Goal: Information Seeking & Learning: Learn about a topic

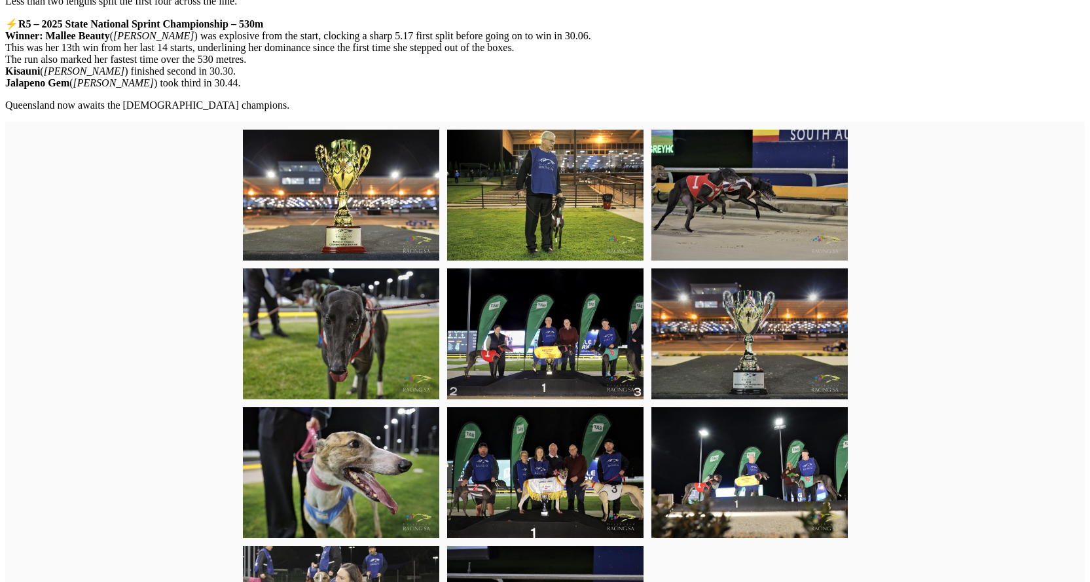
scroll to position [637, 0]
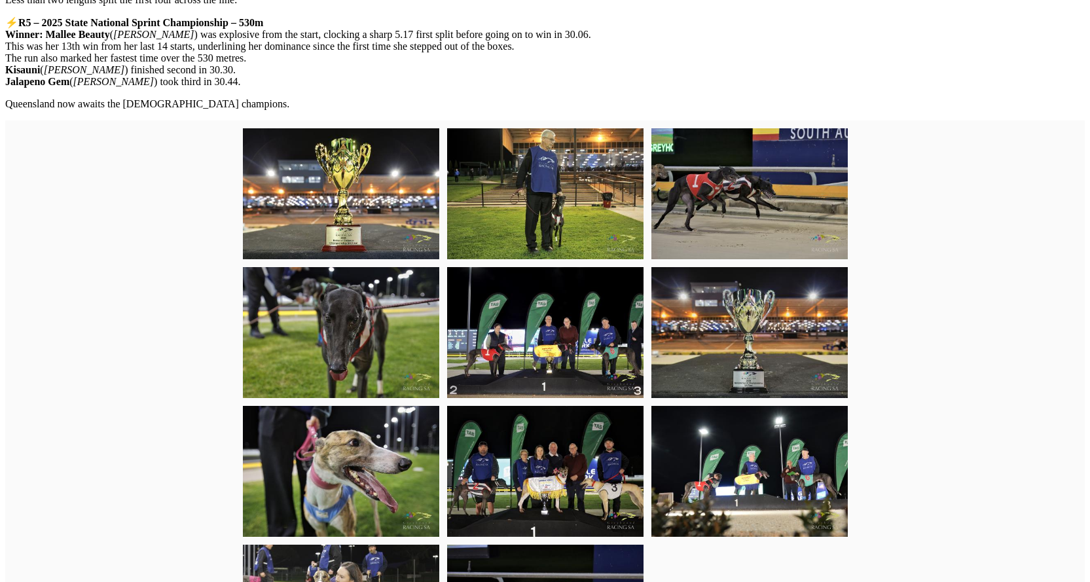
click at [560, 507] on img at bounding box center [545, 471] width 196 height 131
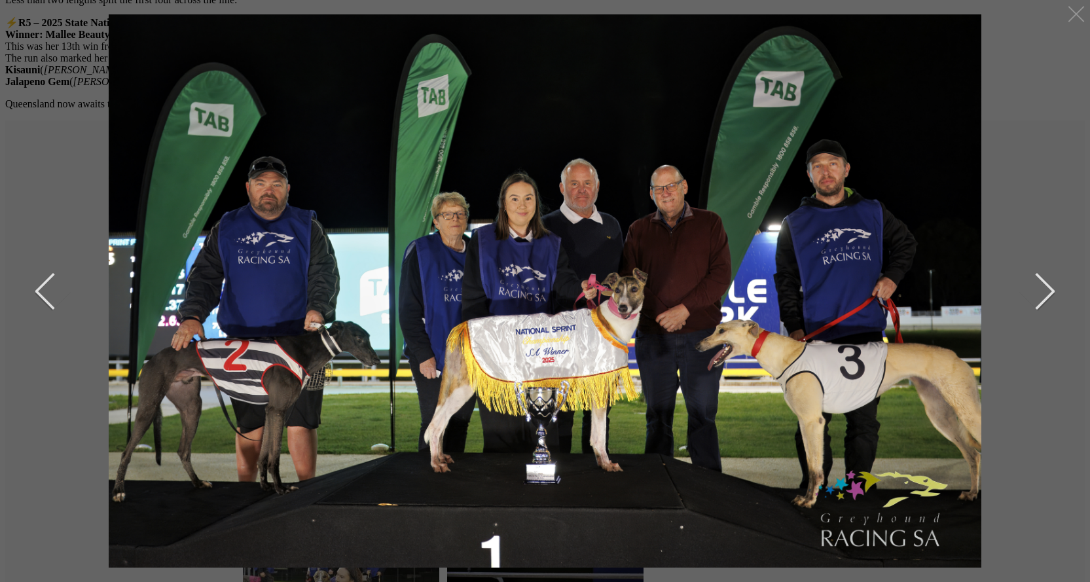
click at [1051, 293] on button "next" at bounding box center [1035, 291] width 39 height 65
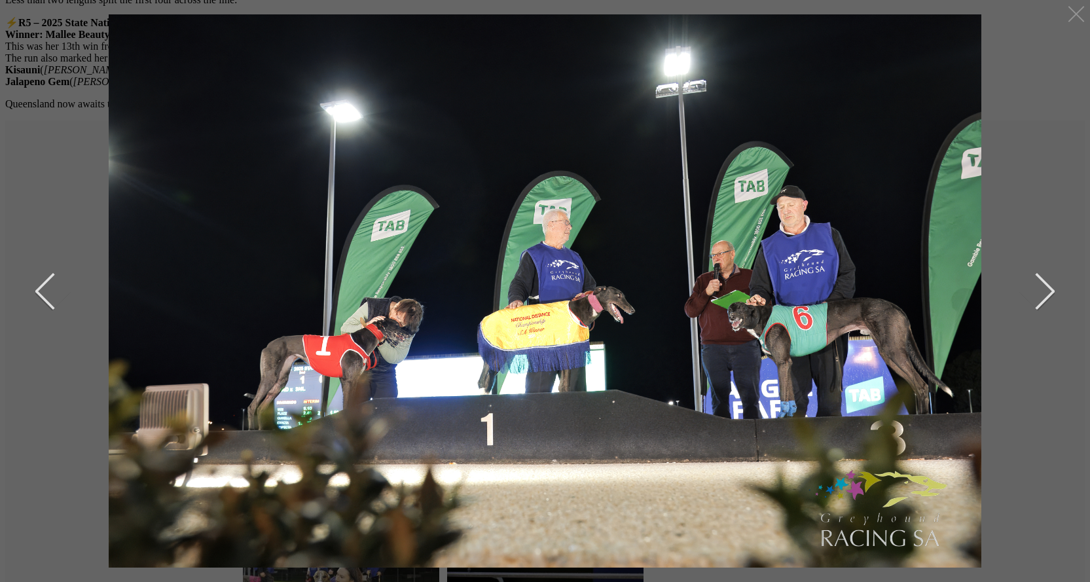
click at [1044, 289] on button "next" at bounding box center [1035, 291] width 39 height 65
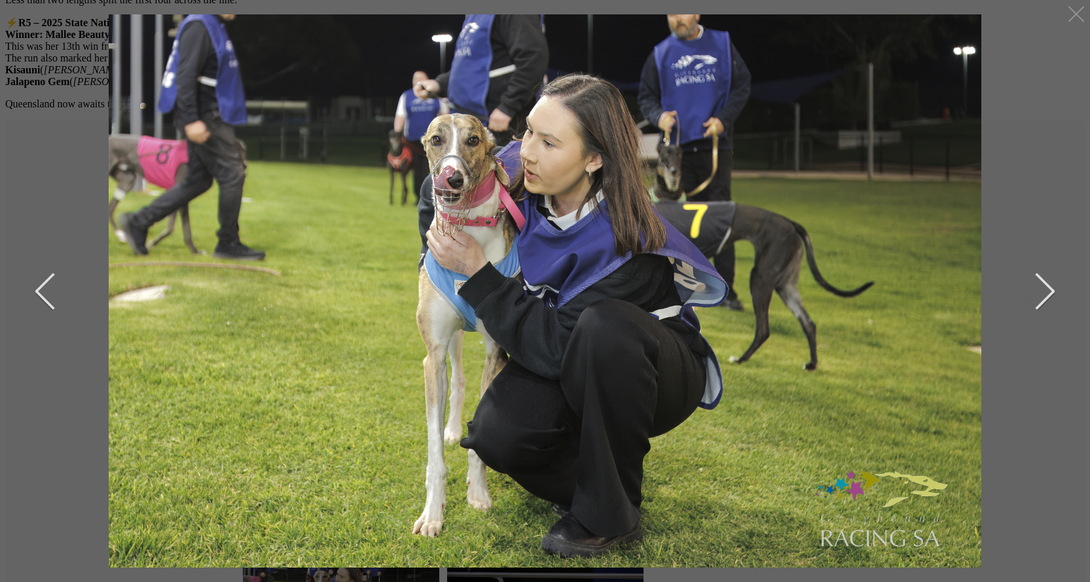
click at [1044, 289] on button "next" at bounding box center [1035, 291] width 39 height 65
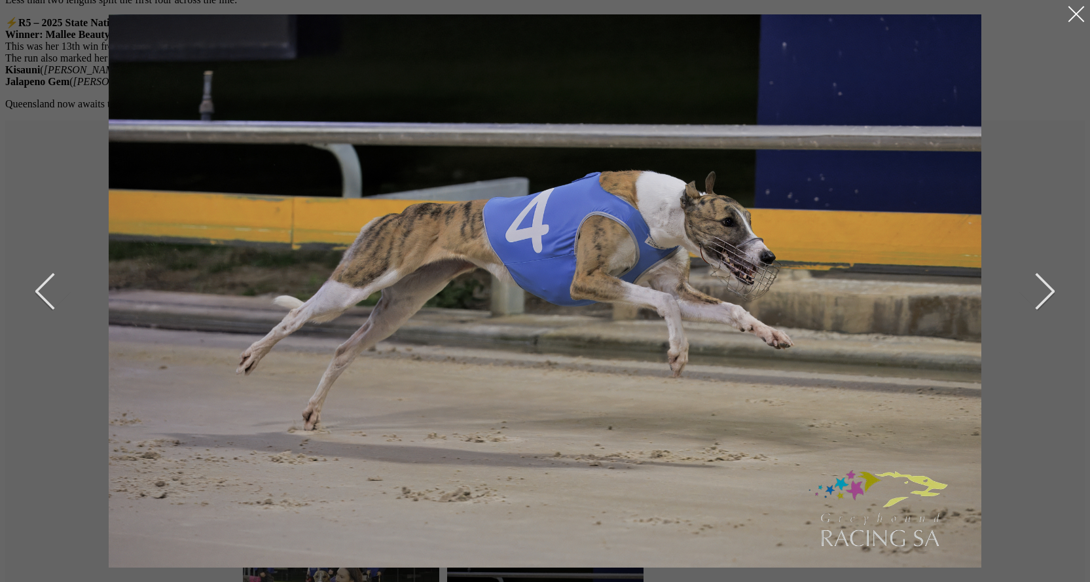
click at [1069, 13] on div at bounding box center [1076, 13] width 21 height 21
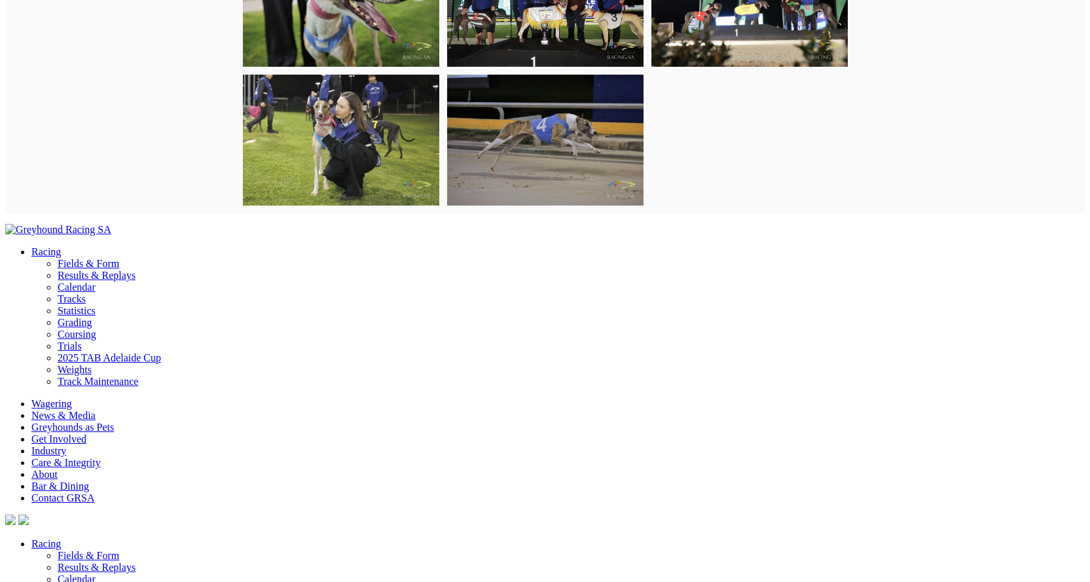
scroll to position [899, 0]
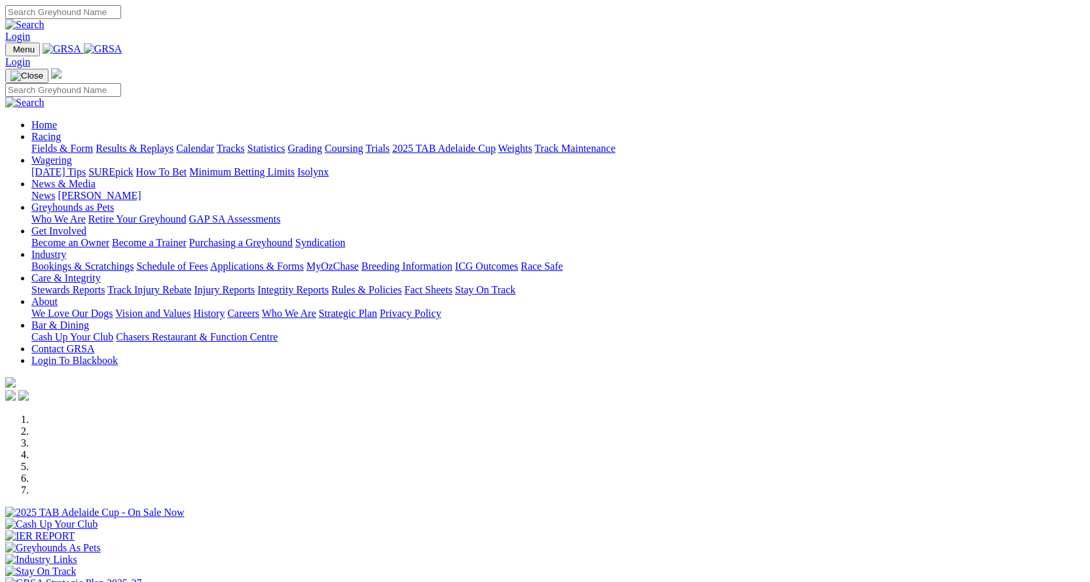
click at [66, 249] on link "Industry" at bounding box center [48, 254] width 35 height 11
click at [329, 284] on link "Integrity Reports" at bounding box center [292, 289] width 71 height 11
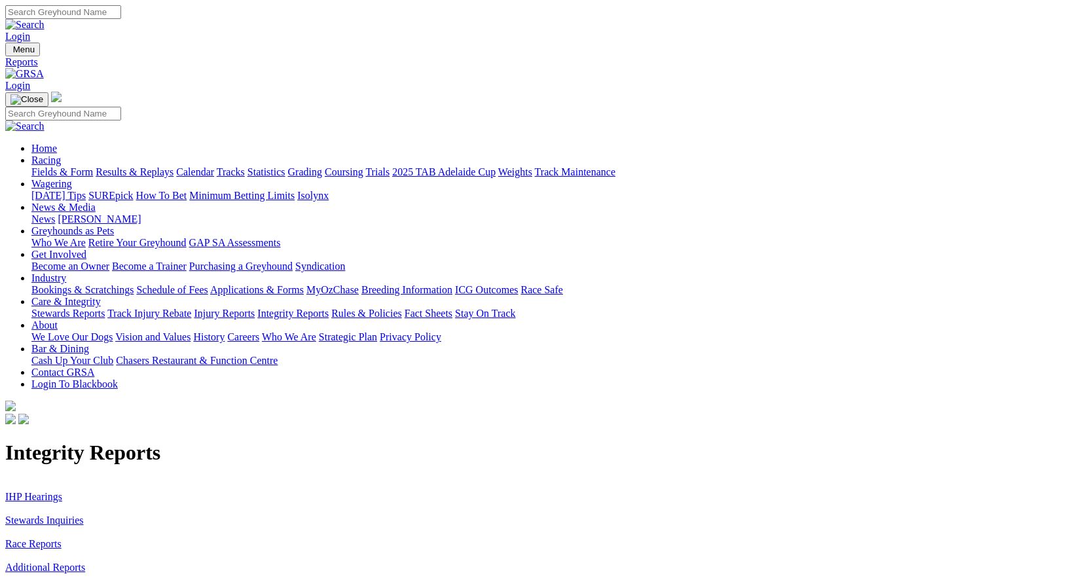
click at [62, 491] on link "IHP Hearings" at bounding box center [33, 496] width 57 height 11
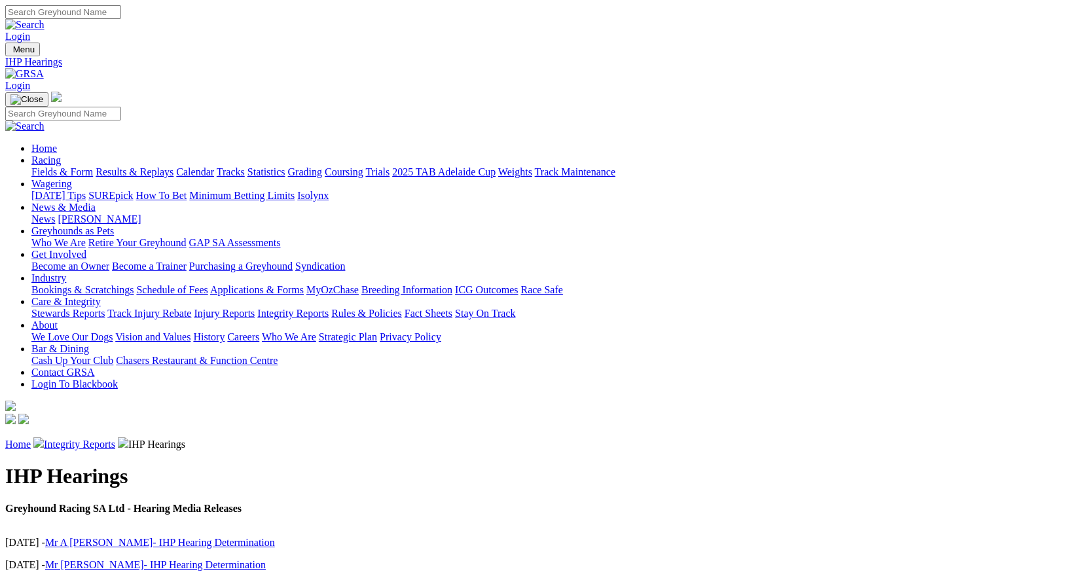
click at [198, 559] on link "Mr [PERSON_NAME]- IHP Hearing Determination" at bounding box center [155, 564] width 221 height 11
click at [185, 537] on link "Mr A Holmes- IHP Hearing Determination" at bounding box center [160, 542] width 230 height 11
click at [115, 439] on link "Integrity Reports" at bounding box center [79, 444] width 71 height 11
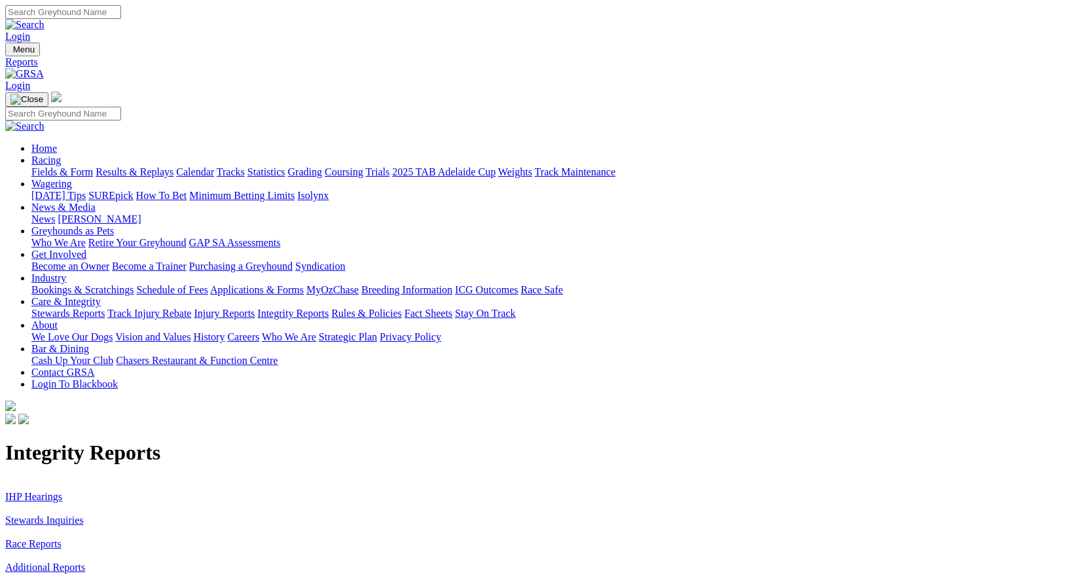
click at [84, 515] on link "Stewards Inquiries" at bounding box center [44, 520] width 79 height 11
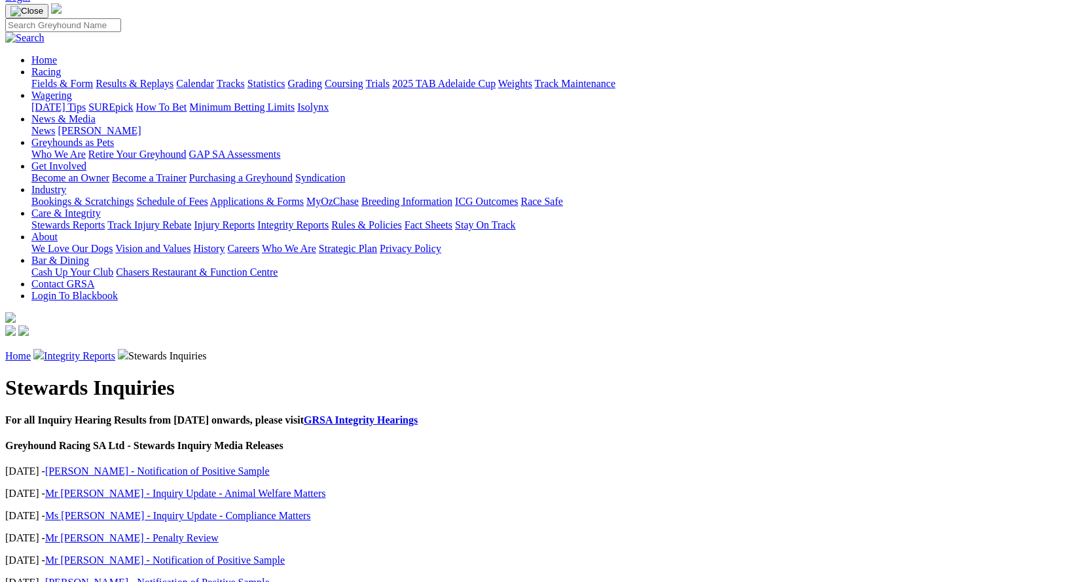
scroll to position [65, 0]
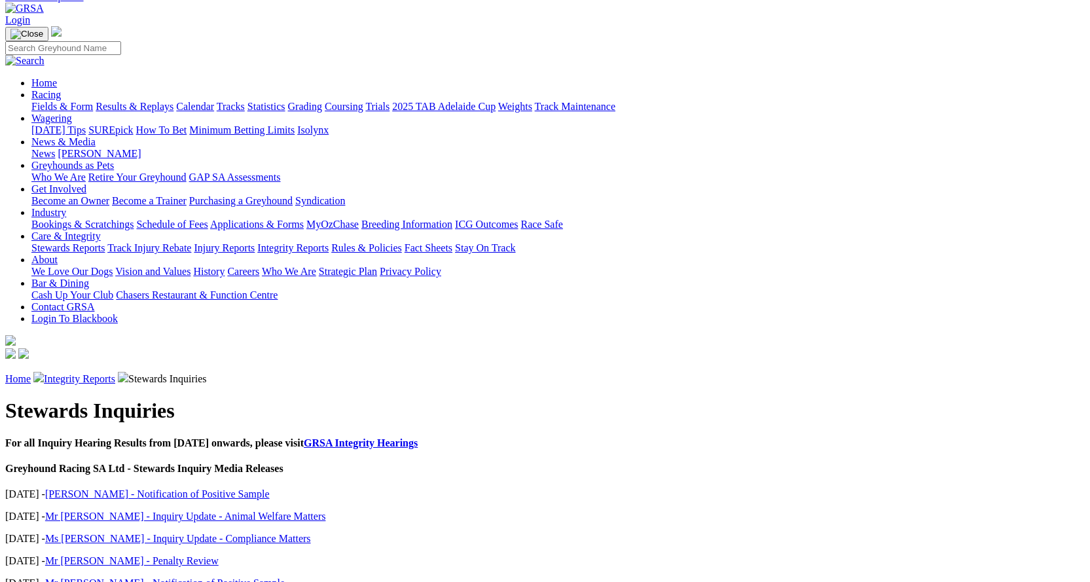
click at [188, 489] on link "[PERSON_NAME] - Notification of Positive Sample" at bounding box center [157, 494] width 225 height 11
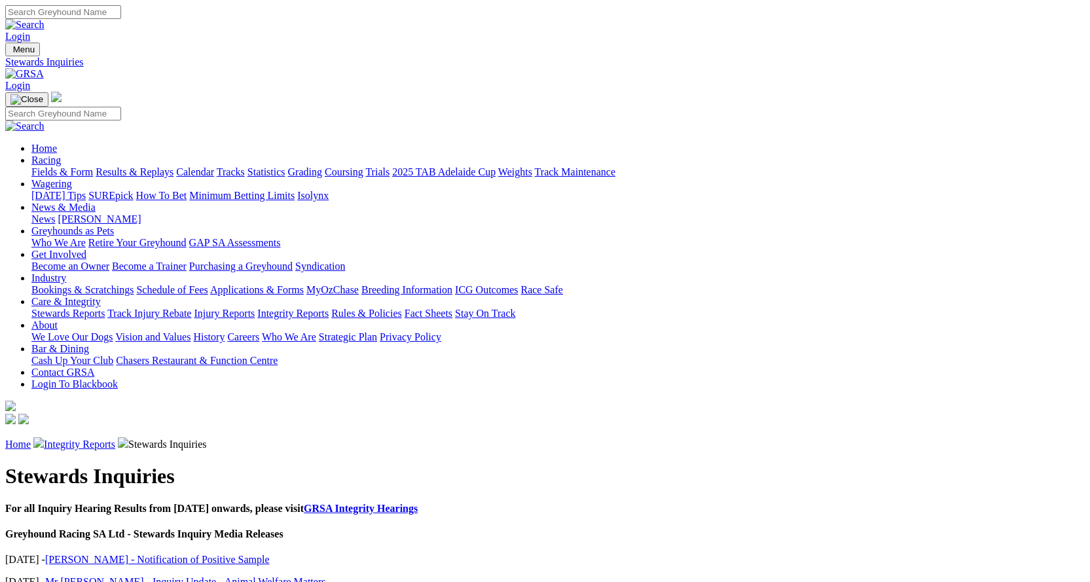
scroll to position [31, 0]
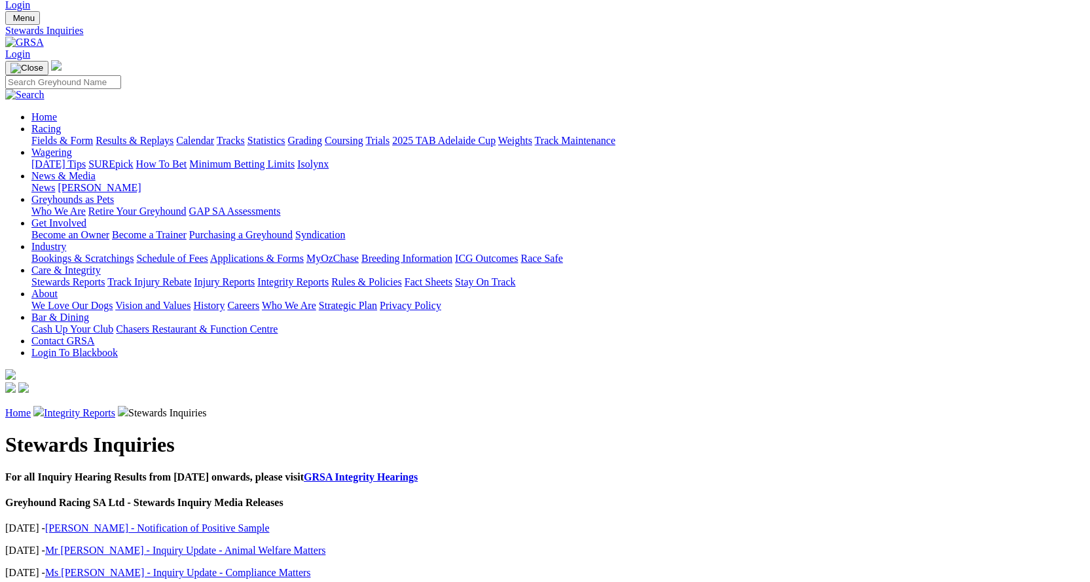
click at [203, 545] on link "Mr [PERSON_NAME] - Inquiry Update - Animal Welfare Matters" at bounding box center [185, 550] width 281 height 11
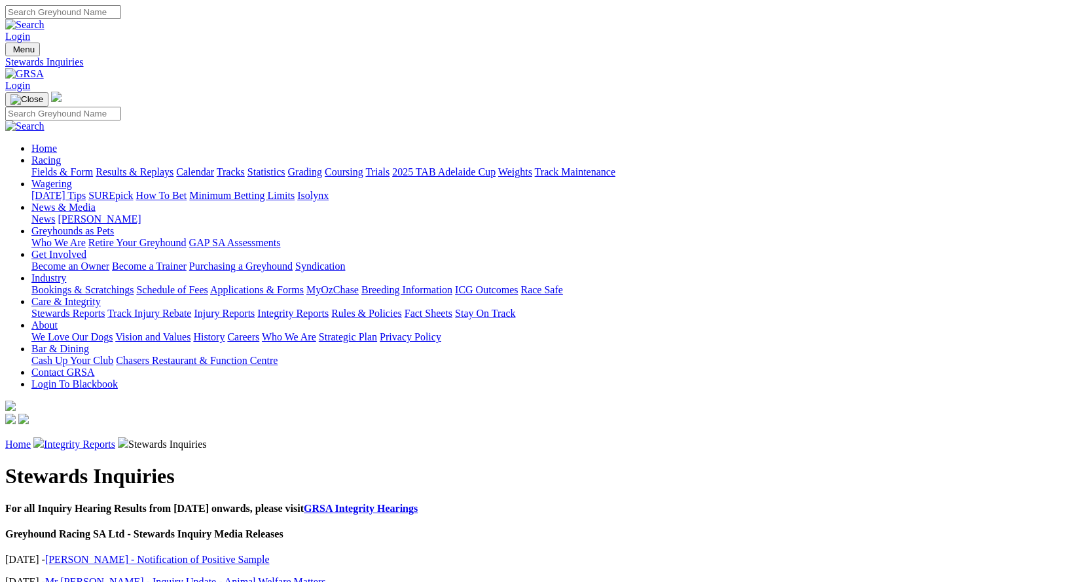
scroll to position [31, 0]
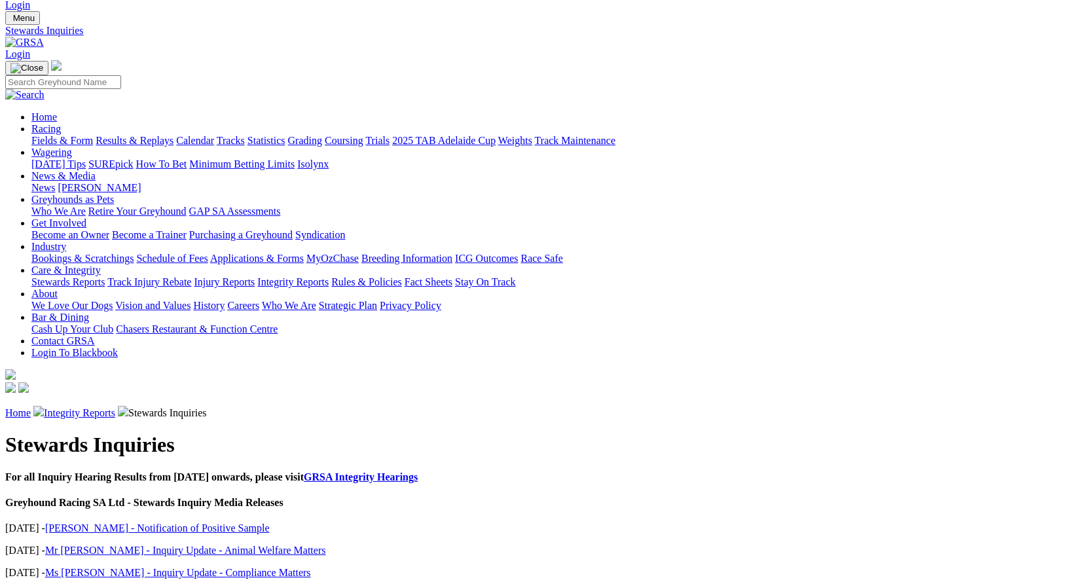
click at [223, 567] on link "Ms [PERSON_NAME] - Inquiry Update - Compliance Matters" at bounding box center [178, 572] width 266 height 11
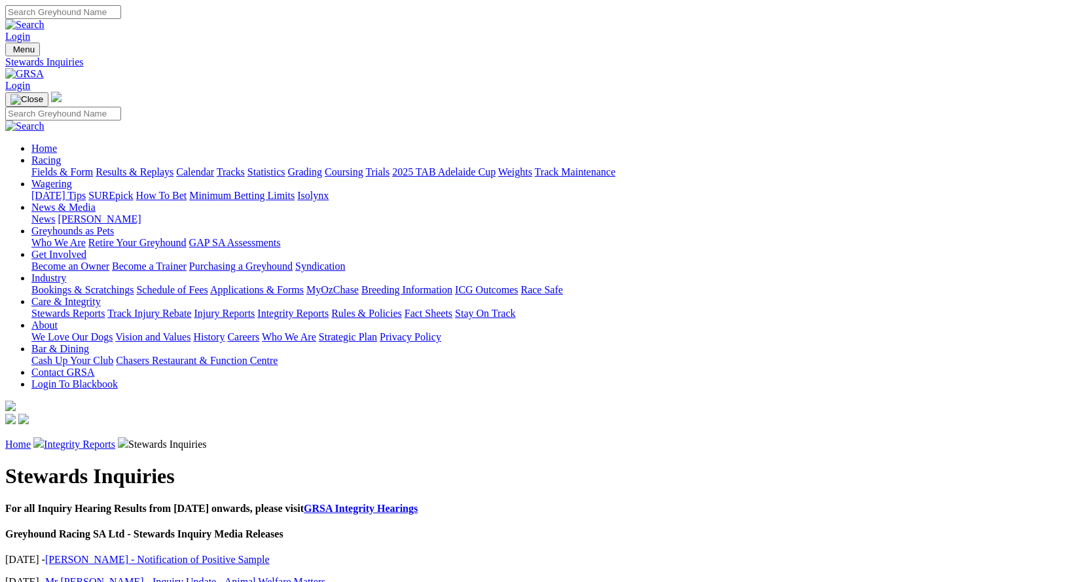
scroll to position [31, 0]
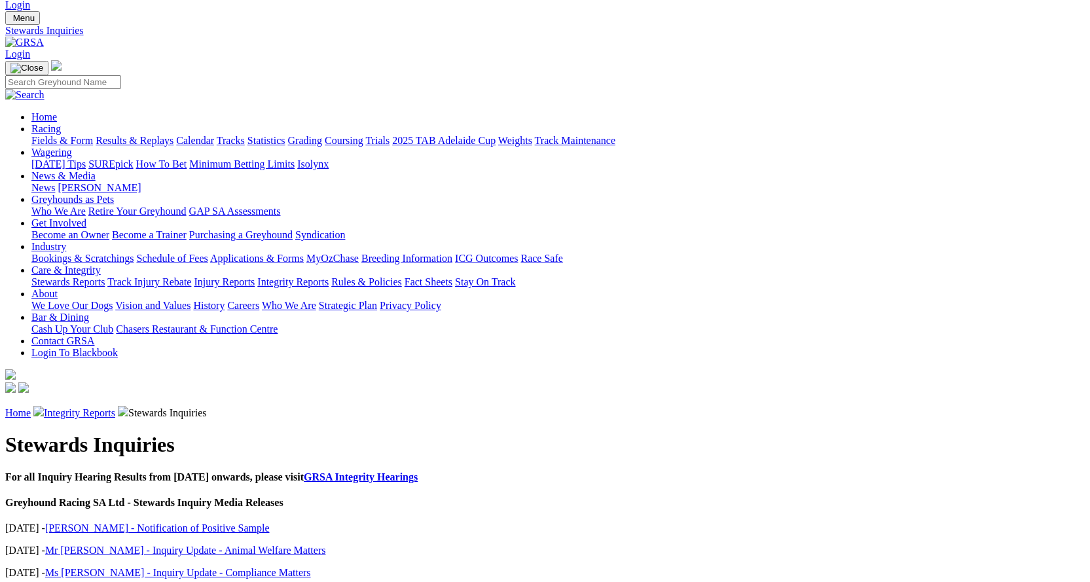
click at [141, 182] on link "[PERSON_NAME]" at bounding box center [99, 187] width 83 height 11
